Goal: Check status: Check status

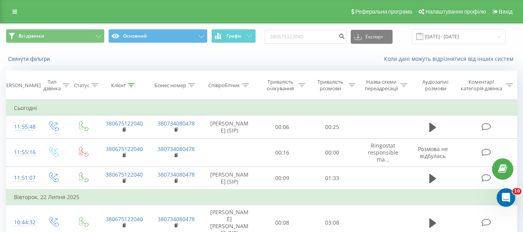
click at [307, 33] on input "380675122040" at bounding box center [306, 37] width 82 height 14
click at [300, 39] on input "380675122040" at bounding box center [306, 37] width 82 height 14
click at [299, 38] on input "380675122040" at bounding box center [306, 37] width 82 height 14
click at [300, 37] on input "380675122040" at bounding box center [306, 37] width 82 height 14
click at [301, 36] on input "380675122040" at bounding box center [306, 37] width 82 height 14
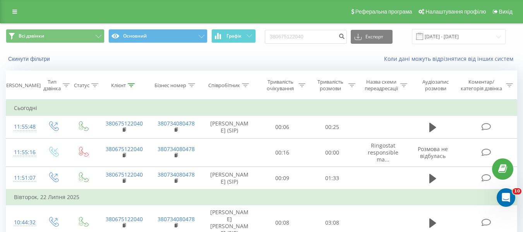
click at [301, 36] on input "380675122040" at bounding box center [306, 37] width 82 height 14
type input "380675004595"
click at [345, 35] on icon "submit" at bounding box center [341, 35] width 7 height 5
